Goal: Task Accomplishment & Management: Manage account settings

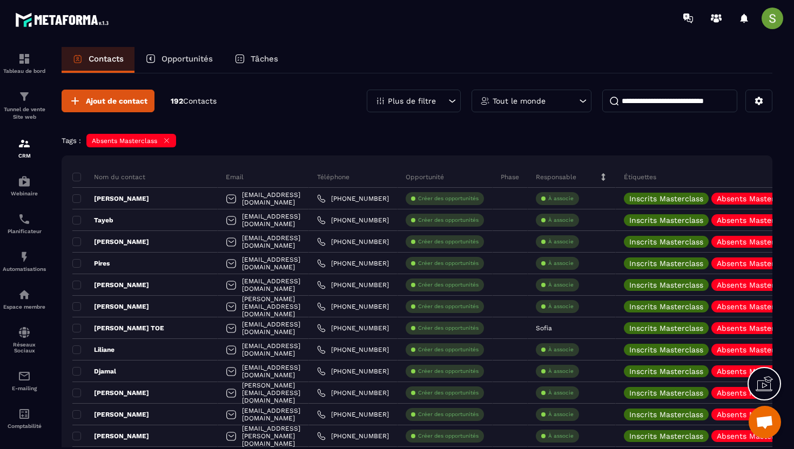
click at [167, 140] on icon at bounding box center [167, 141] width 8 height 8
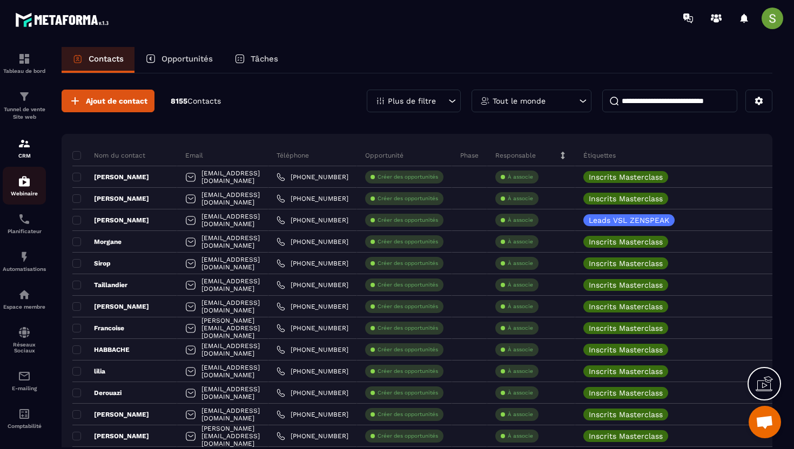
click at [25, 184] on img at bounding box center [24, 181] width 13 height 13
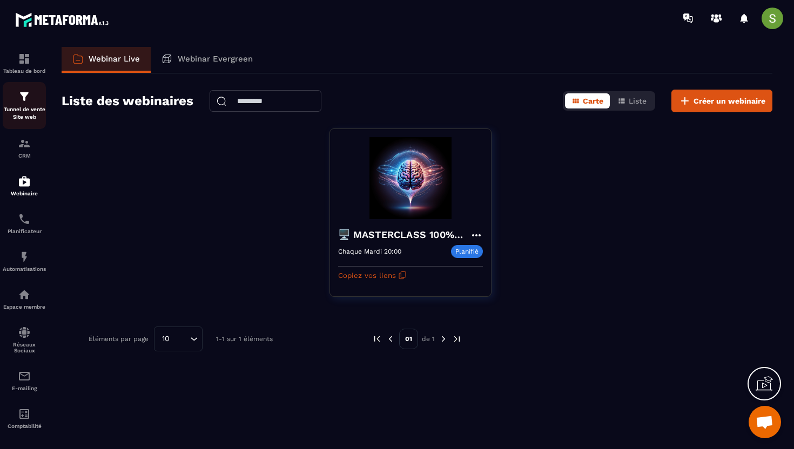
click at [12, 97] on div "Tunnel de vente Site web" at bounding box center [24, 105] width 43 height 31
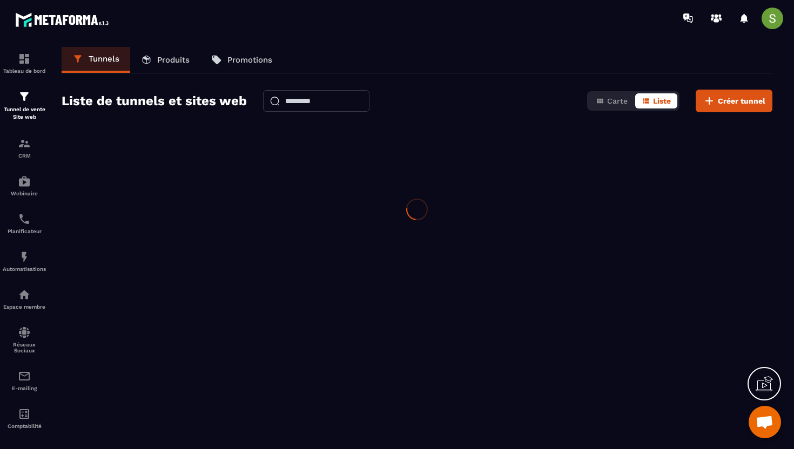
click at [12, 97] on div "Tunnel de vente Site web" at bounding box center [24, 105] width 43 height 31
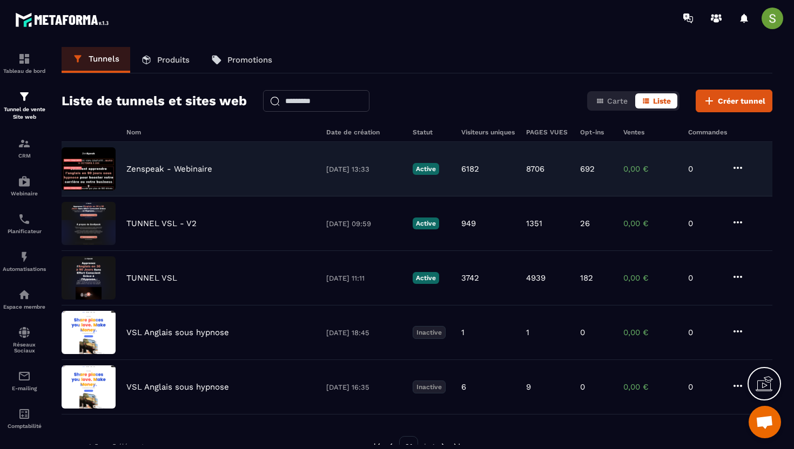
click at [206, 183] on div "Zenspeak - Webinaire [DATE] 13:33 Active 6182 8706 692 0,00 € 0" at bounding box center [417, 169] width 711 height 55
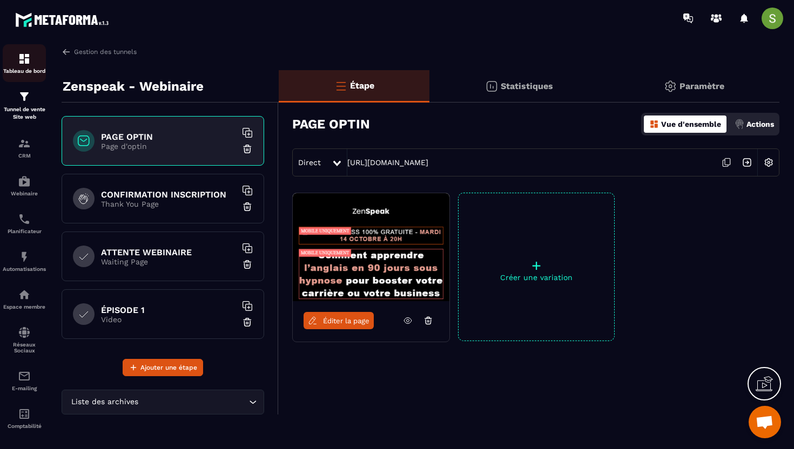
click at [26, 64] on img at bounding box center [24, 58] width 13 height 13
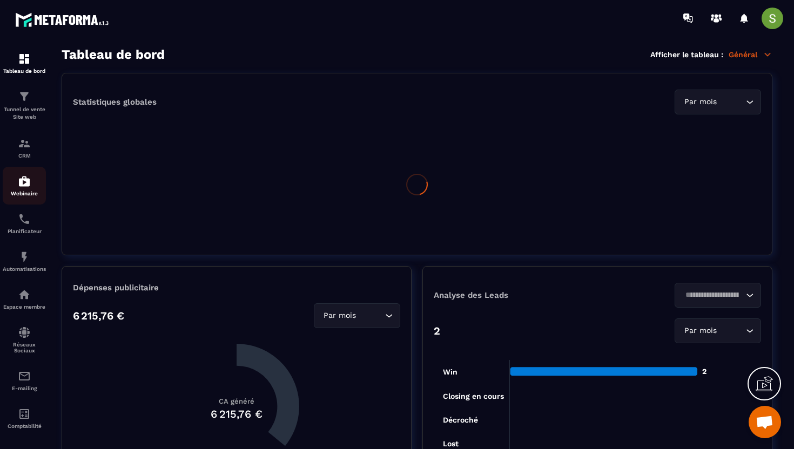
click at [24, 184] on img at bounding box center [24, 181] width 13 height 13
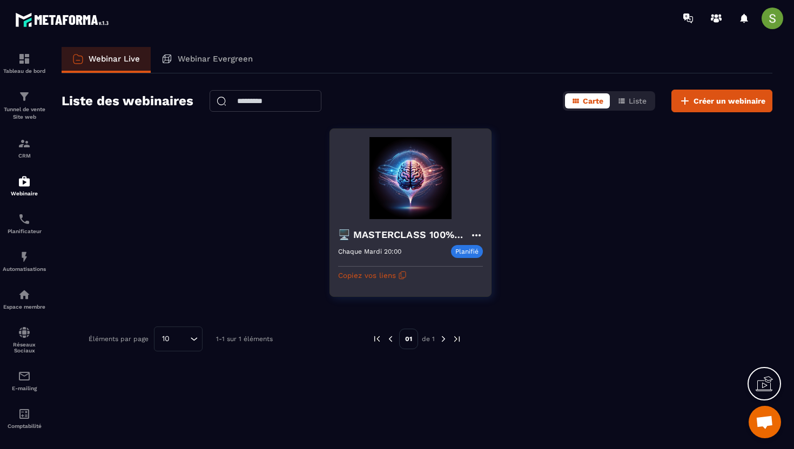
click at [401, 183] on img at bounding box center [410, 178] width 145 height 82
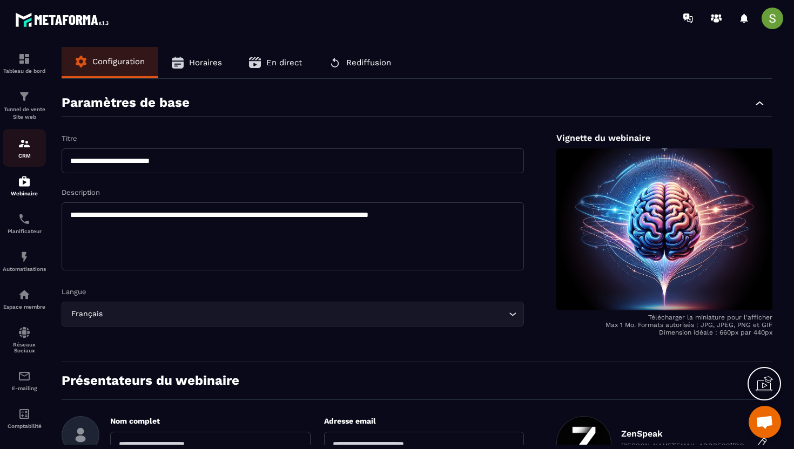
click at [25, 146] on img at bounding box center [24, 143] width 13 height 13
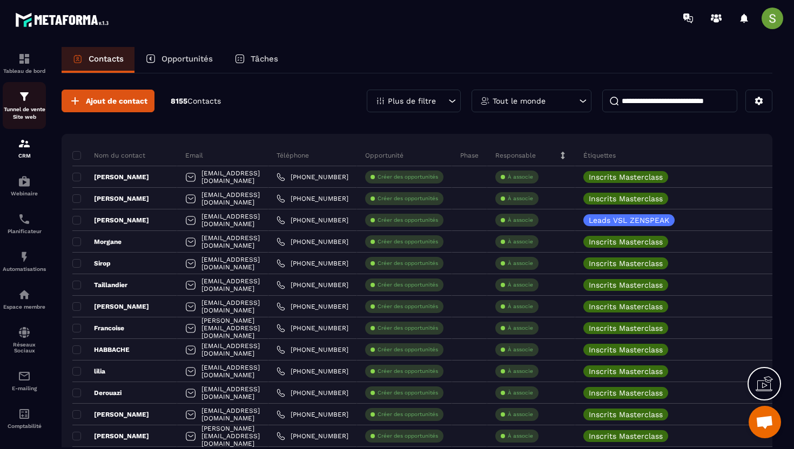
click at [17, 111] on p "Tunnel de vente Site web" at bounding box center [24, 113] width 43 height 15
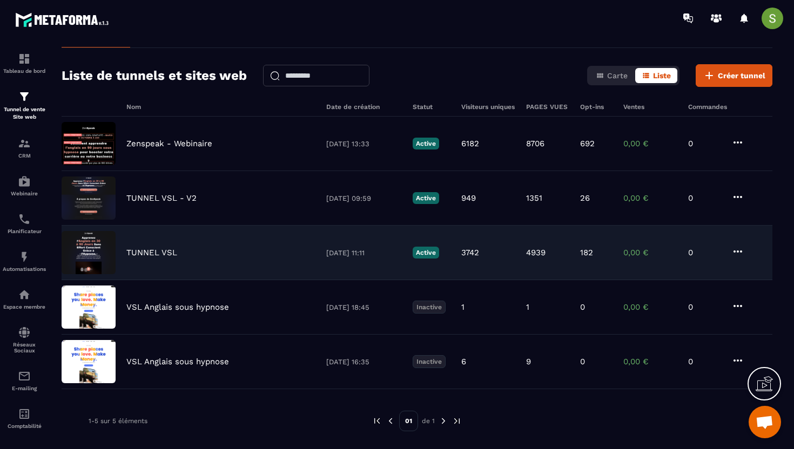
scroll to position [39, 0]
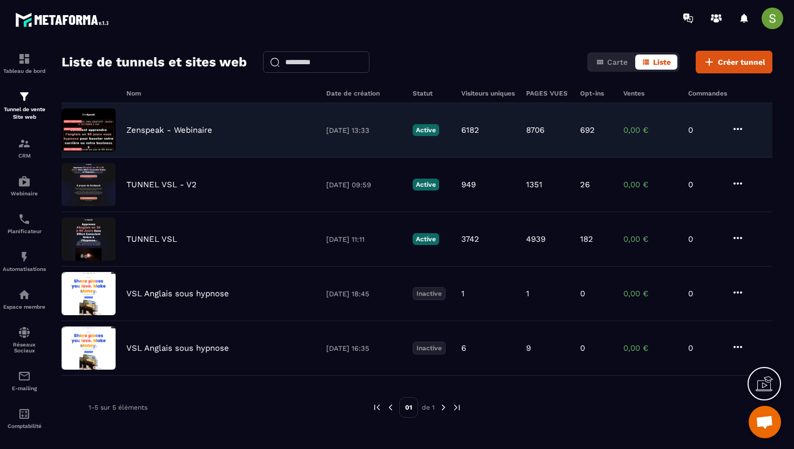
click at [208, 141] on div "Zenspeak - Webinaire [DATE] 13:33 Active 6182 8706 692 0,00 € 0" at bounding box center [417, 130] width 711 height 55
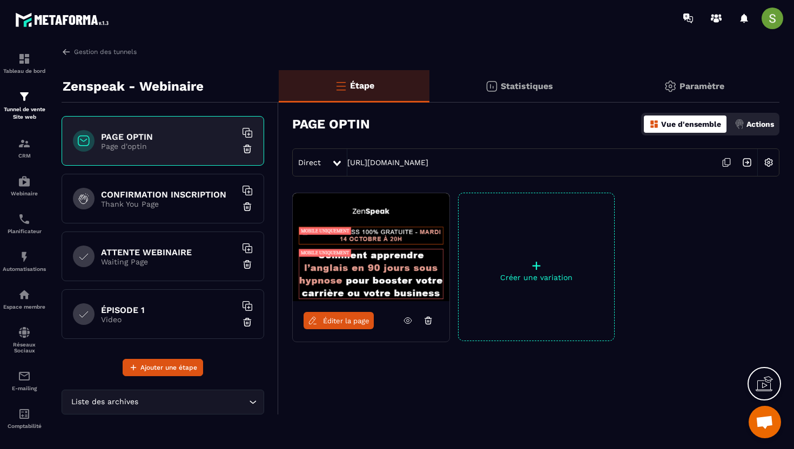
click at [134, 259] on p "Waiting Page" at bounding box center [168, 262] width 135 height 9
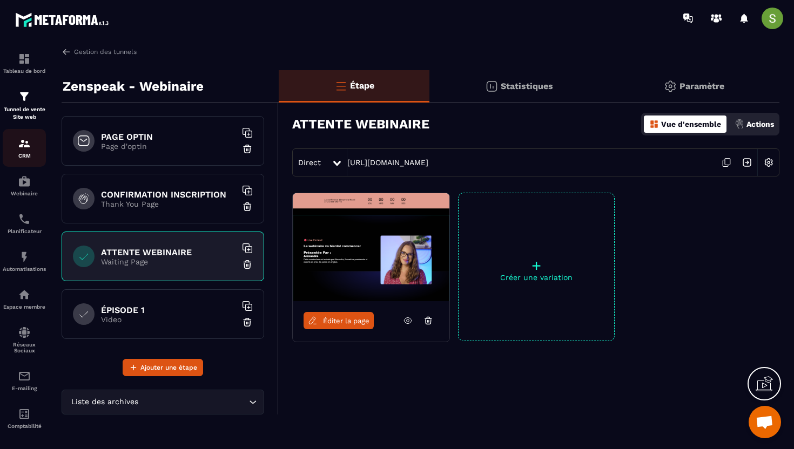
click at [22, 141] on img at bounding box center [24, 143] width 13 height 13
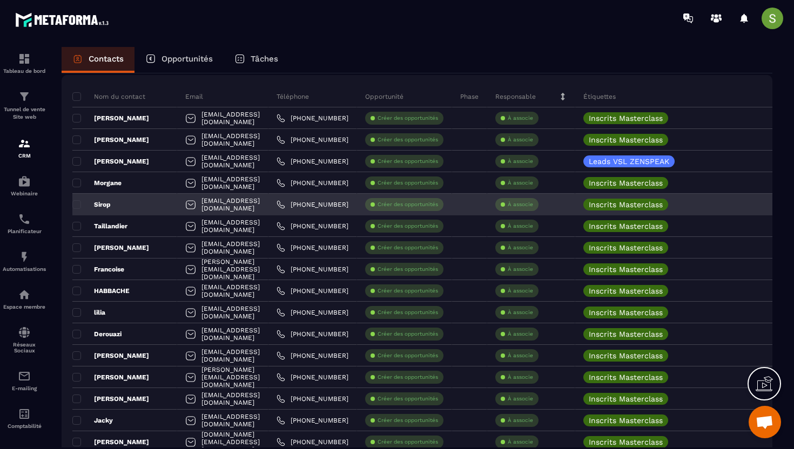
scroll to position [60, 0]
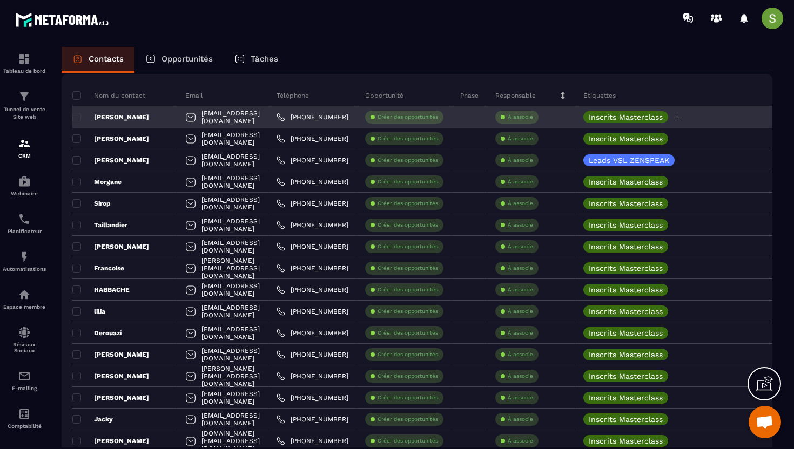
click at [663, 118] on p "Inscrits Masterclass" at bounding box center [626, 117] width 74 height 8
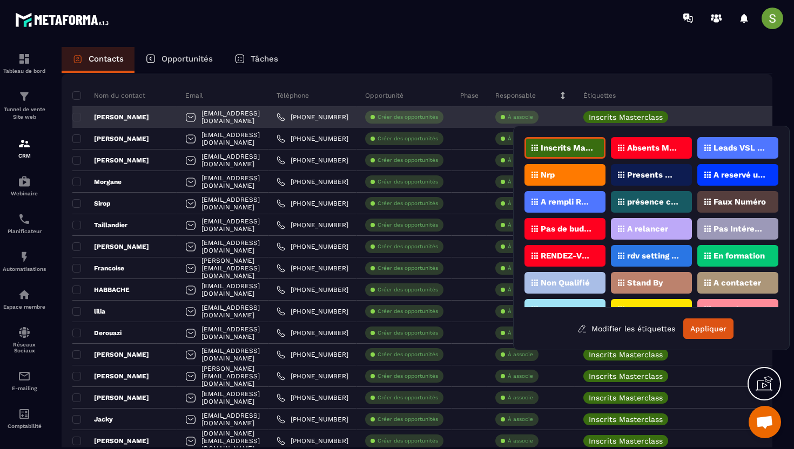
click at [267, 120] on div "[EMAIL_ADDRESS][DOMAIN_NAME]" at bounding box center [222, 117] width 91 height 22
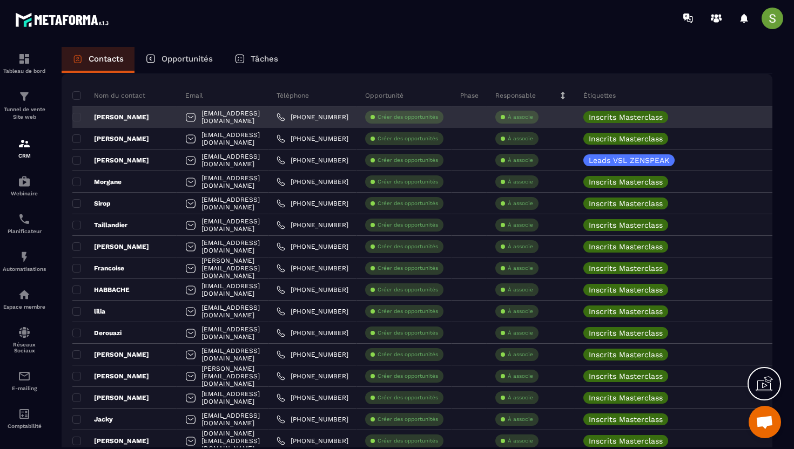
click at [267, 120] on div "[EMAIL_ADDRESS][DOMAIN_NAME]" at bounding box center [222, 117] width 91 height 22
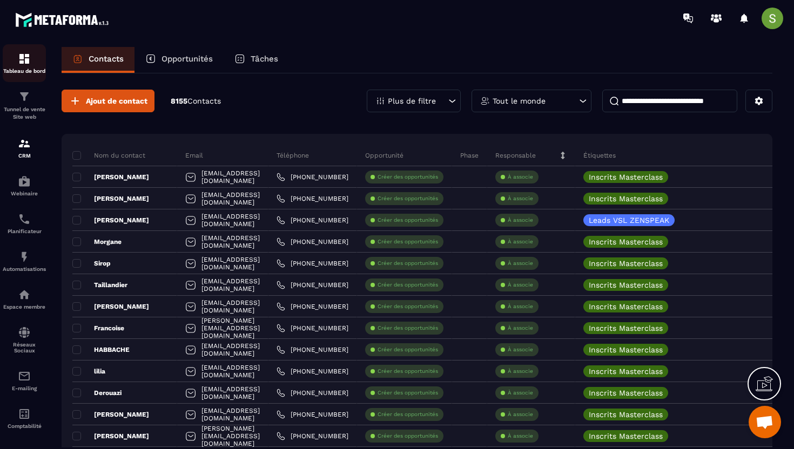
click at [20, 67] on div "Tableau de bord" at bounding box center [24, 63] width 43 height 22
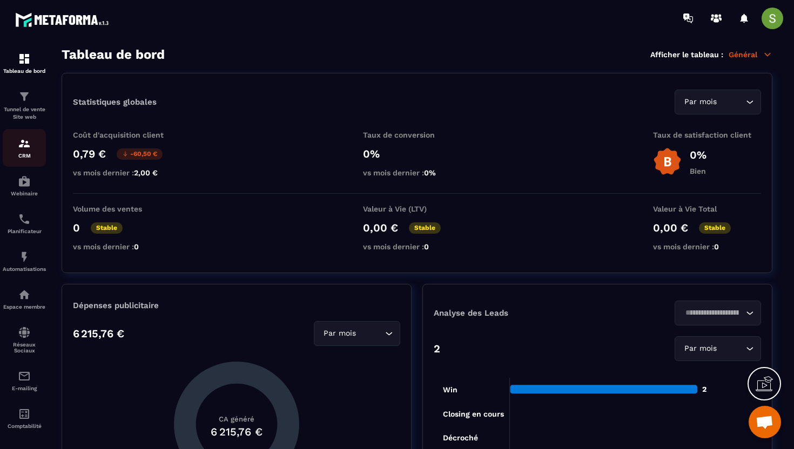
click at [26, 146] on img at bounding box center [24, 143] width 13 height 13
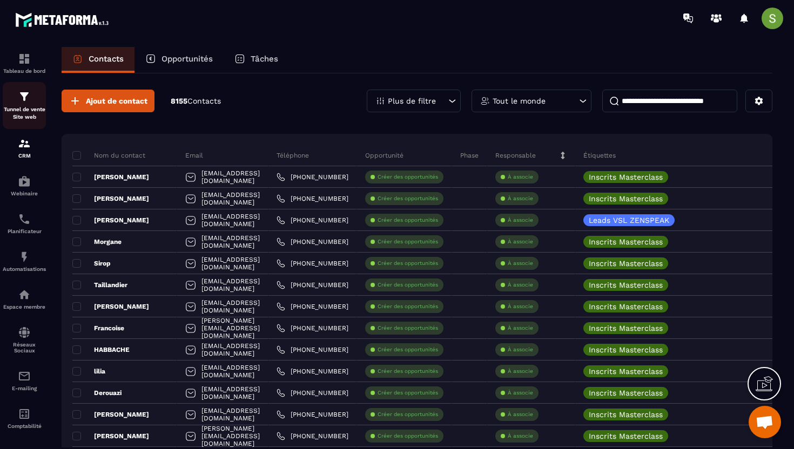
click at [29, 110] on p "Tunnel de vente Site web" at bounding box center [24, 113] width 43 height 15
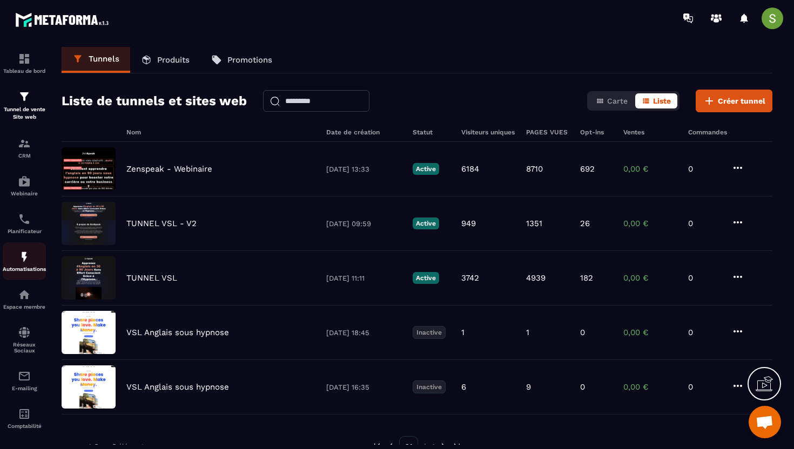
click at [23, 262] on img at bounding box center [24, 257] width 13 height 13
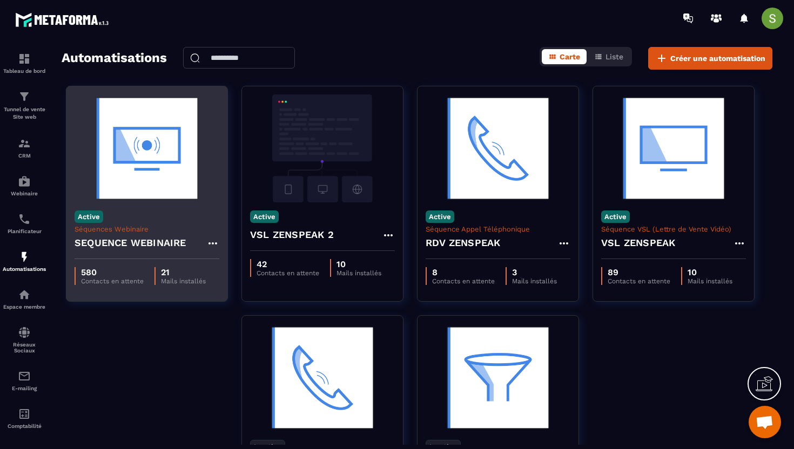
click at [160, 164] on img at bounding box center [147, 148] width 145 height 108
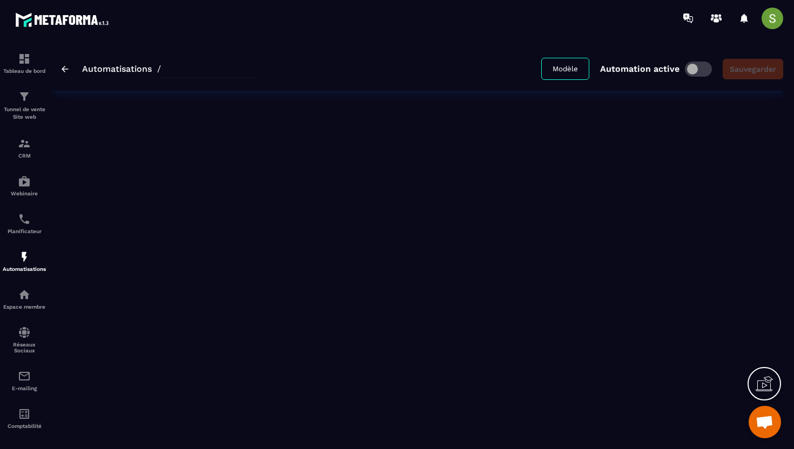
type input "**********"
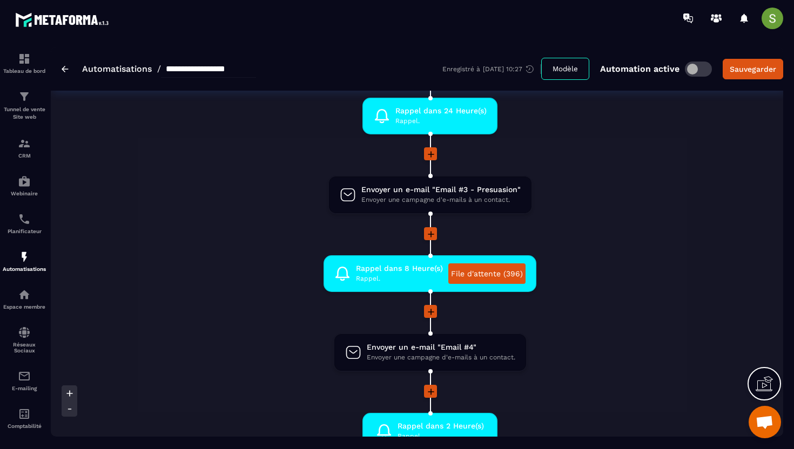
scroll to position [545, 0]
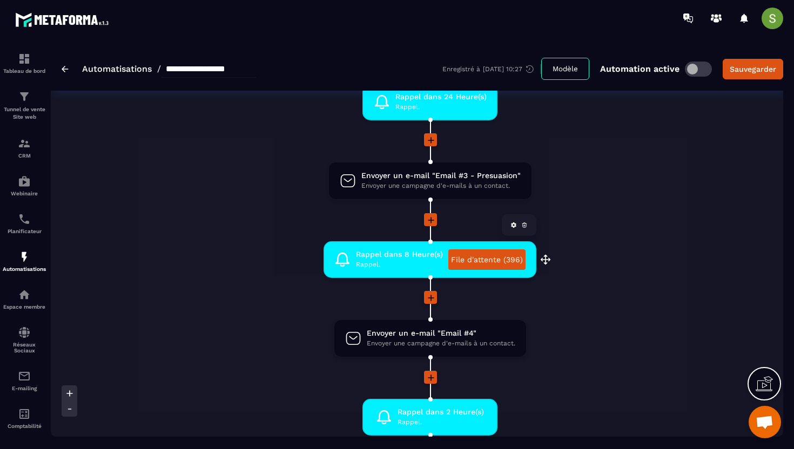
click at [470, 258] on link "File d'attente (396)" at bounding box center [486, 259] width 77 height 21
click at [20, 153] on div "CRM" at bounding box center [24, 148] width 43 height 22
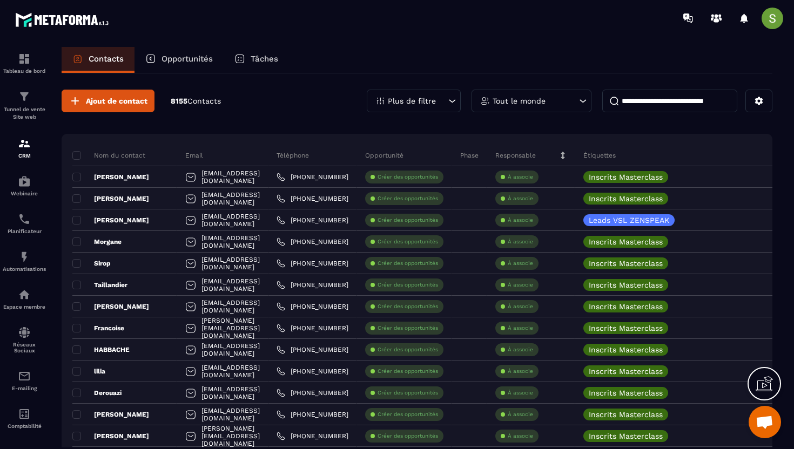
click at [173, 56] on p "Opportunités" at bounding box center [186, 59] width 51 height 10
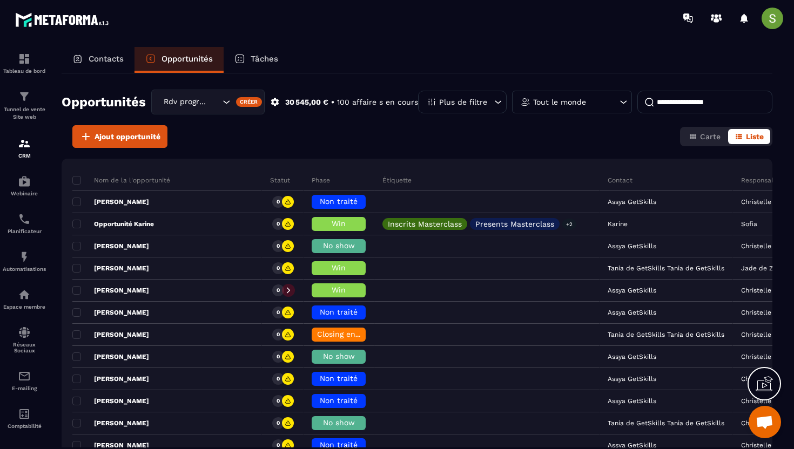
click at [667, 105] on input at bounding box center [704, 102] width 135 height 23
click at [127, 58] on div "Contacts" at bounding box center [98, 60] width 73 height 26
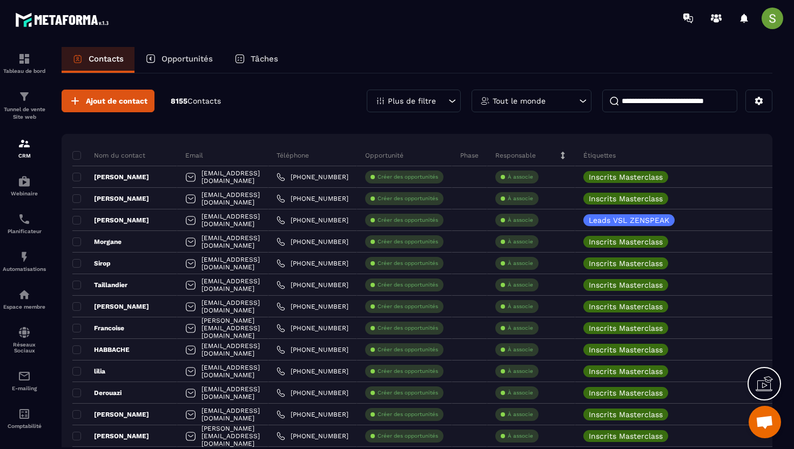
click at [678, 93] on input at bounding box center [669, 101] width 135 height 23
paste input "**********"
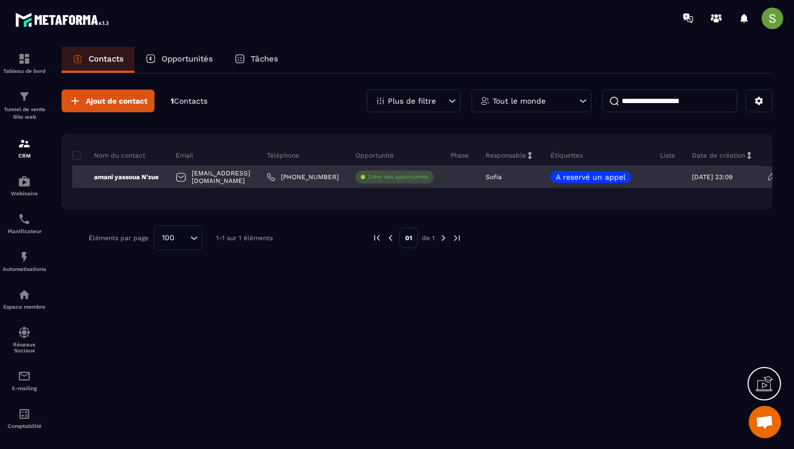
type input "**********"
click at [134, 176] on p "amani yassoua N'zue" at bounding box center [115, 177] width 86 height 9
